Goal: Information Seeking & Learning: Learn about a topic

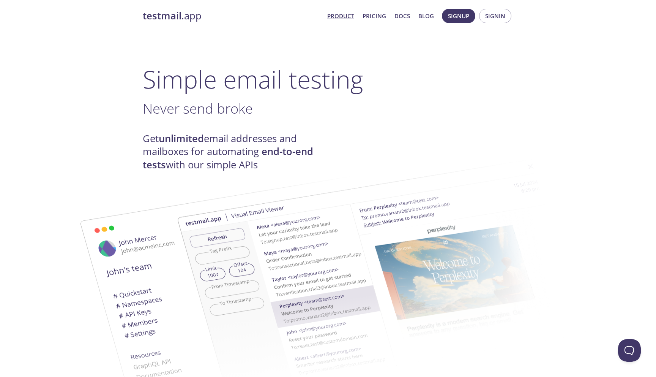
scroll to position [5, 0]
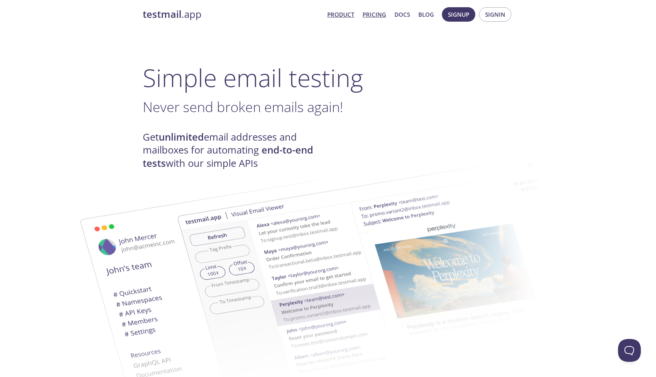
click at [375, 13] on link "Pricing" at bounding box center [375, 14] width 24 height 10
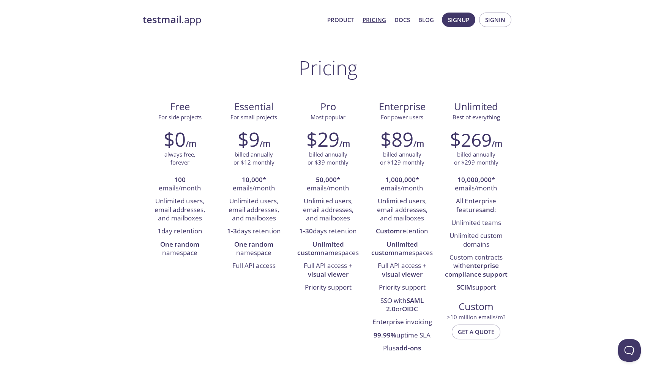
scroll to position [5, 0]
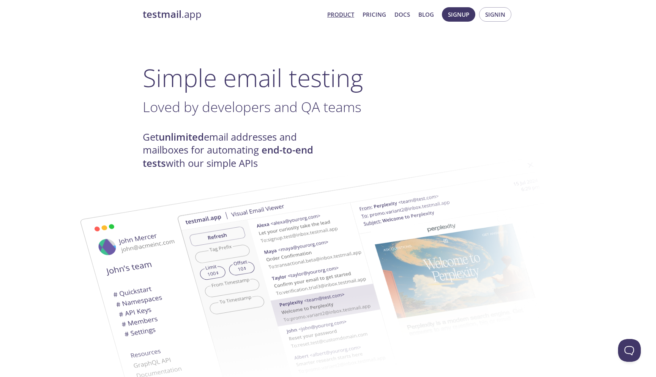
click at [378, 14] on link "Pricing" at bounding box center [375, 14] width 24 height 10
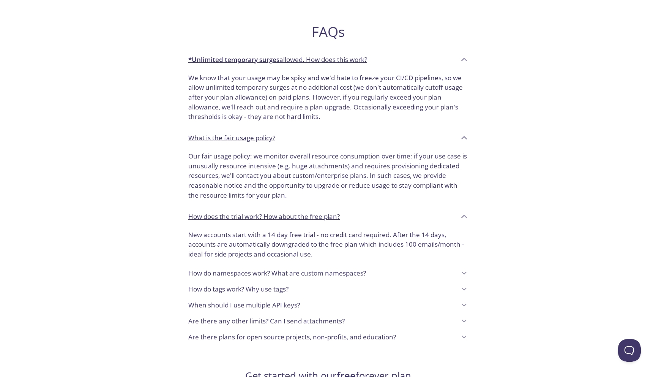
scroll to position [554, 0]
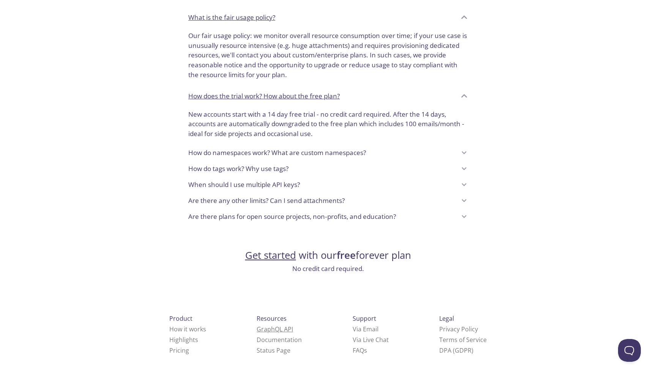
click at [257, 328] on link "GraphQL API" at bounding box center [275, 329] width 36 height 8
click at [257, 339] on link "Documentation" at bounding box center [279, 339] width 45 height 8
click at [208, 205] on p "Are there any other limits? Can I send attachments?" at bounding box center [266, 201] width 156 height 10
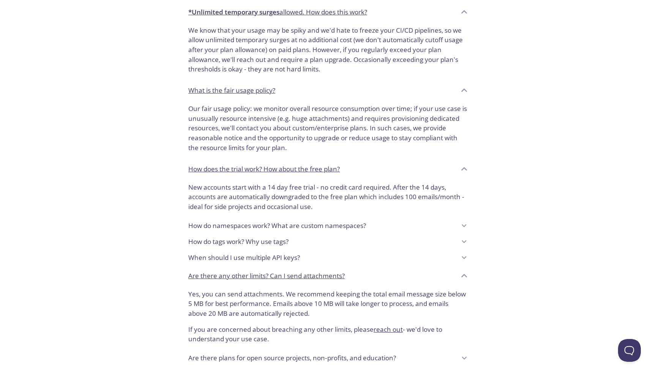
scroll to position [623, 0]
